Goal: Information Seeking & Learning: Understand process/instructions

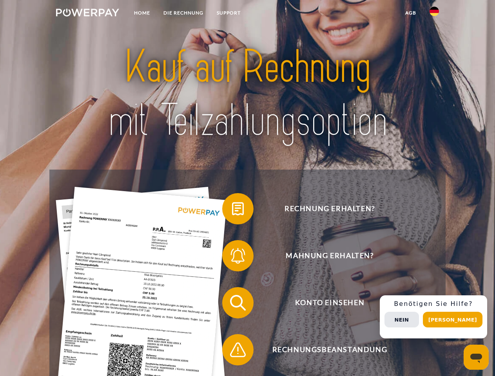
click at [87, 14] on img at bounding box center [87, 13] width 63 height 8
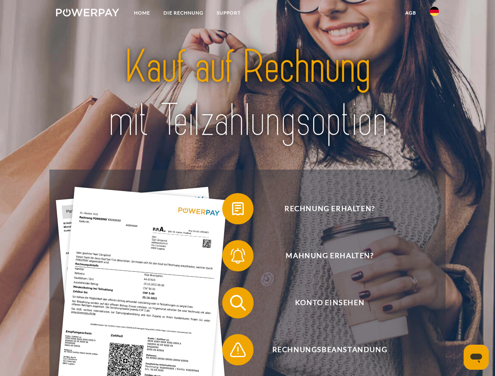
click at [434, 14] on img at bounding box center [433, 11] width 9 height 9
click at [410, 13] on link "agb" at bounding box center [410, 13] width 24 height 14
click at [232, 210] on span at bounding box center [225, 208] width 39 height 39
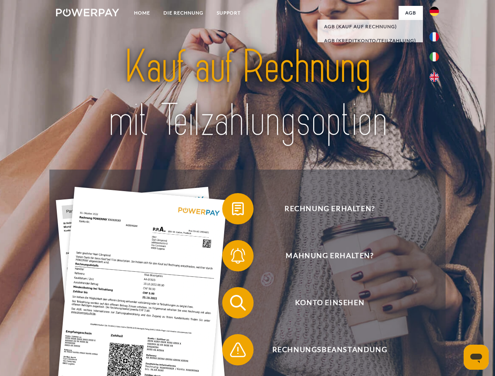
click at [232, 257] on span at bounding box center [225, 255] width 39 height 39
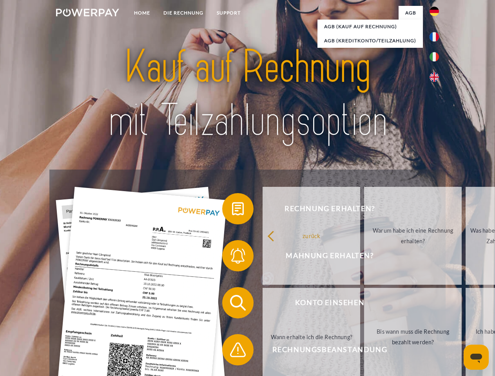
click at [364, 304] on link "Bis wann muss die Rechnung bezahlt werden?" at bounding box center [413, 337] width 98 height 98
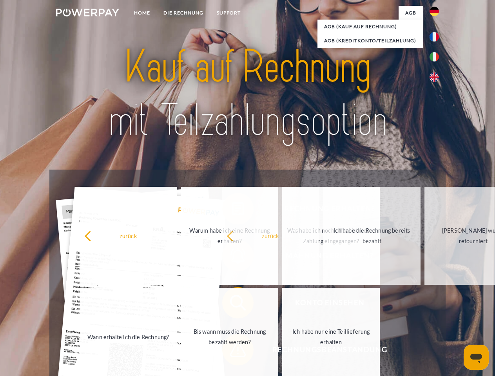
click at [232, 351] on span at bounding box center [225, 349] width 39 height 39
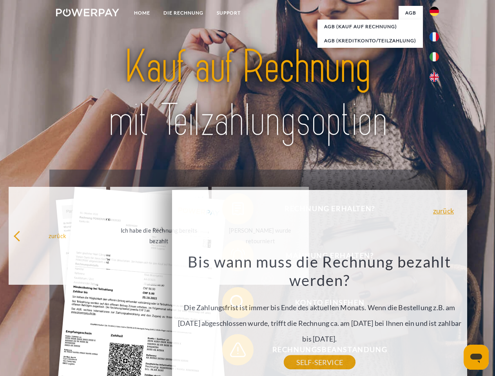
click at [436, 317] on div "Rechnung erhalten? Mahnung erhalten? Konto einsehen" at bounding box center [247, 326] width 396 height 313
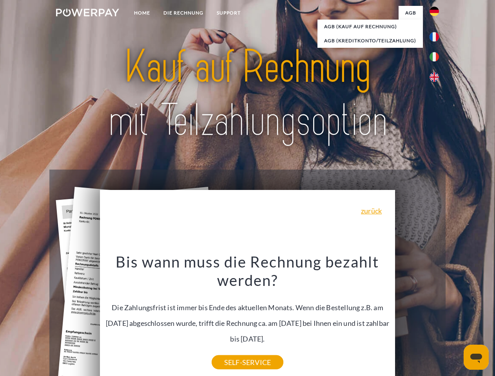
click at [417, 318] on span "Konto einsehen" at bounding box center [329, 302] width 192 height 31
click at [455, 320] on header "Home DIE RECHNUNG SUPPORT" at bounding box center [247, 270] width 495 height 541
